Goal: Find contact information: Find contact information

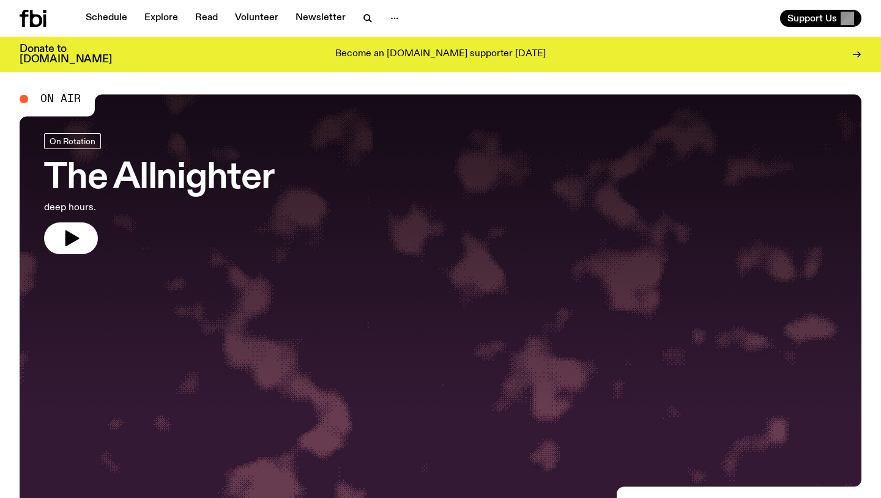
scroll to position [15, 0]
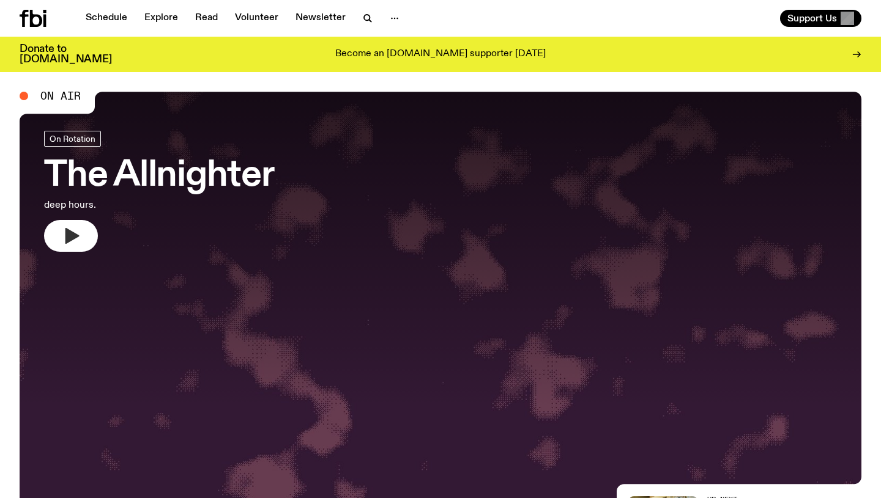
click at [83, 231] on button "button" at bounding box center [71, 236] width 54 height 32
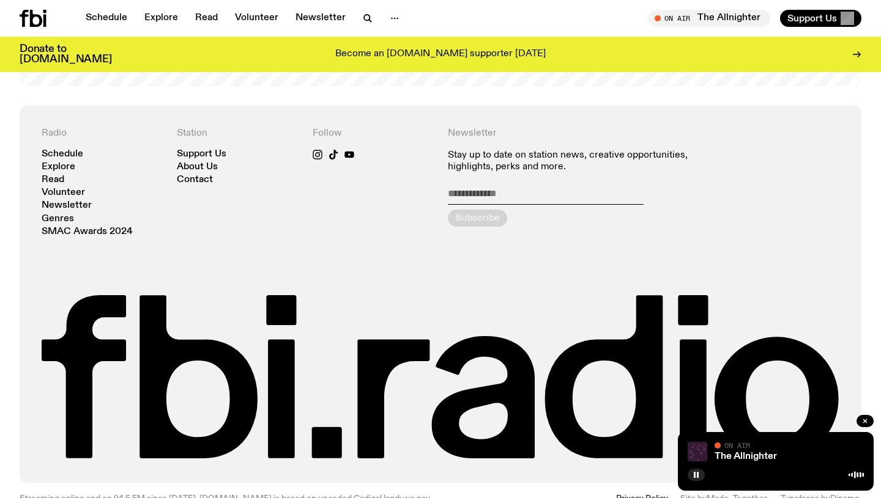
scroll to position [2622, 0]
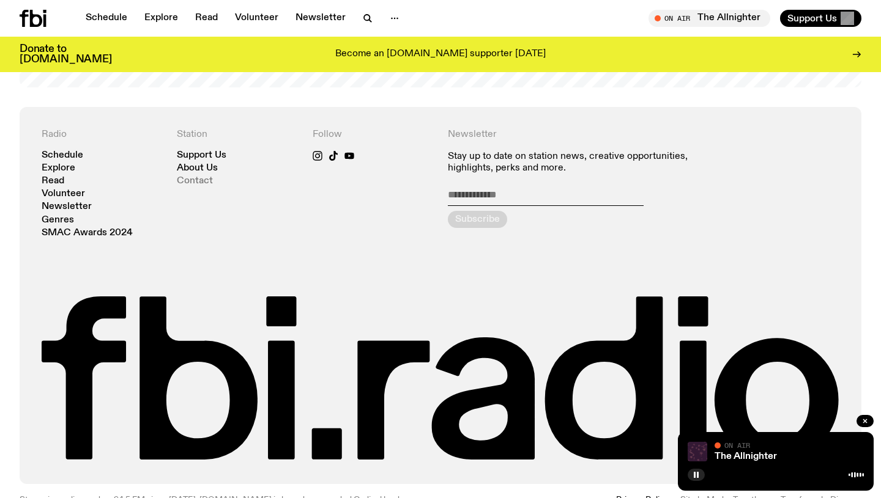
click at [205, 177] on link "Contact" at bounding box center [195, 181] width 36 height 9
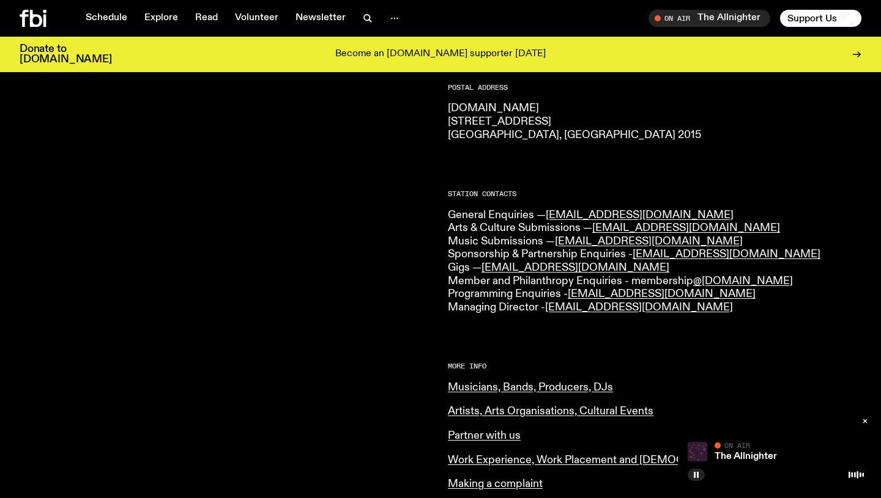
scroll to position [218, 0]
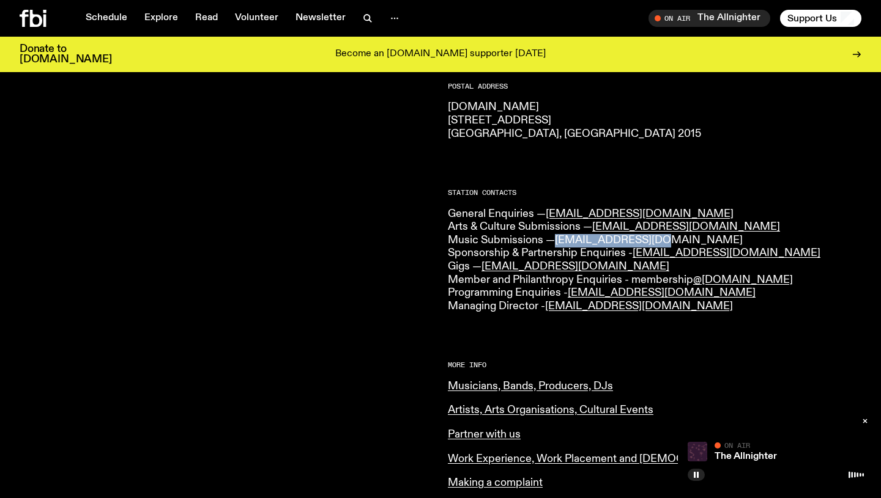
drag, startPoint x: 662, startPoint y: 237, endPoint x: 560, endPoint y: 243, distance: 102.3
click at [560, 243] on p "General Enquiries — [EMAIL_ADDRESS][DOMAIN_NAME] Arts & Culture Submissions — […" at bounding box center [654, 261] width 413 height 106
copy link "[EMAIL_ADDRESS][DOMAIN_NAME]"
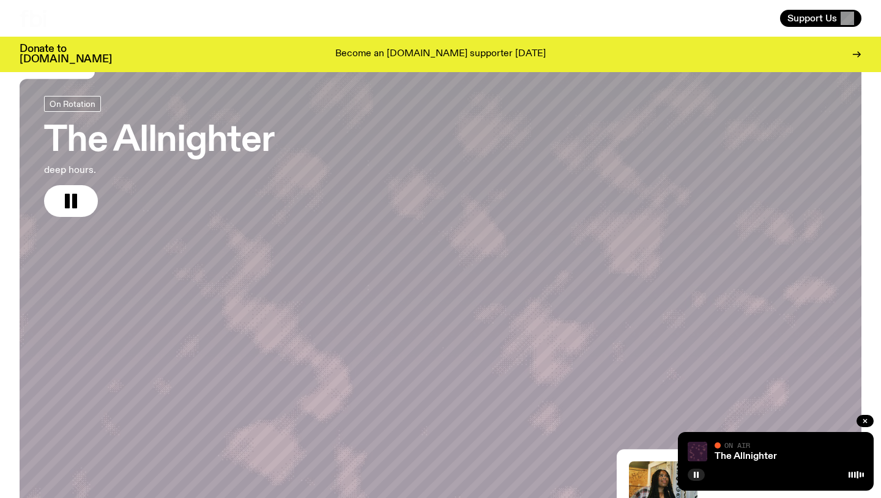
scroll to position [44, 0]
